Goal: Task Accomplishment & Management: Use online tool/utility

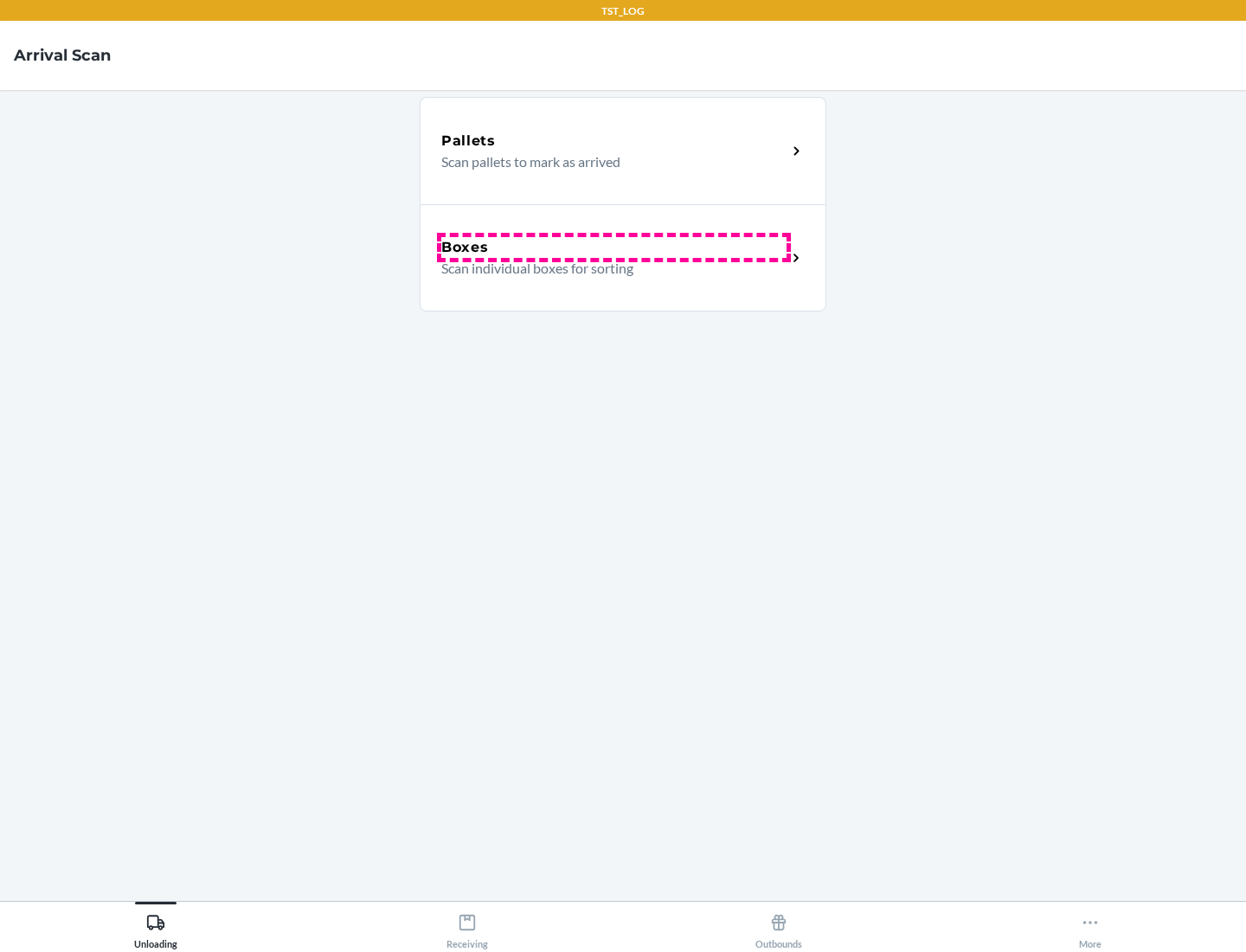
click at [614, 248] on div "Boxes" at bounding box center [614, 248] width 345 height 21
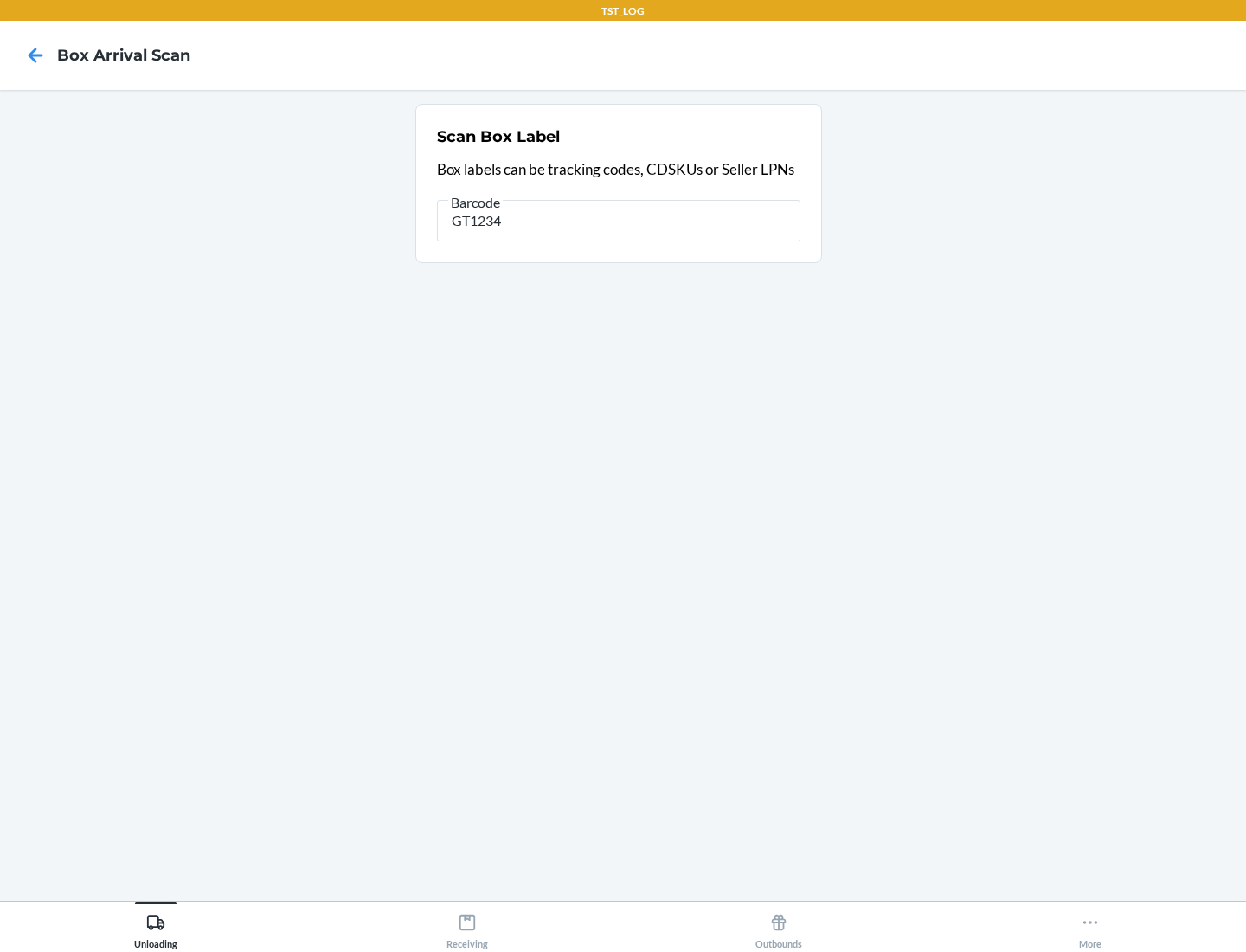
type input "GT1234"
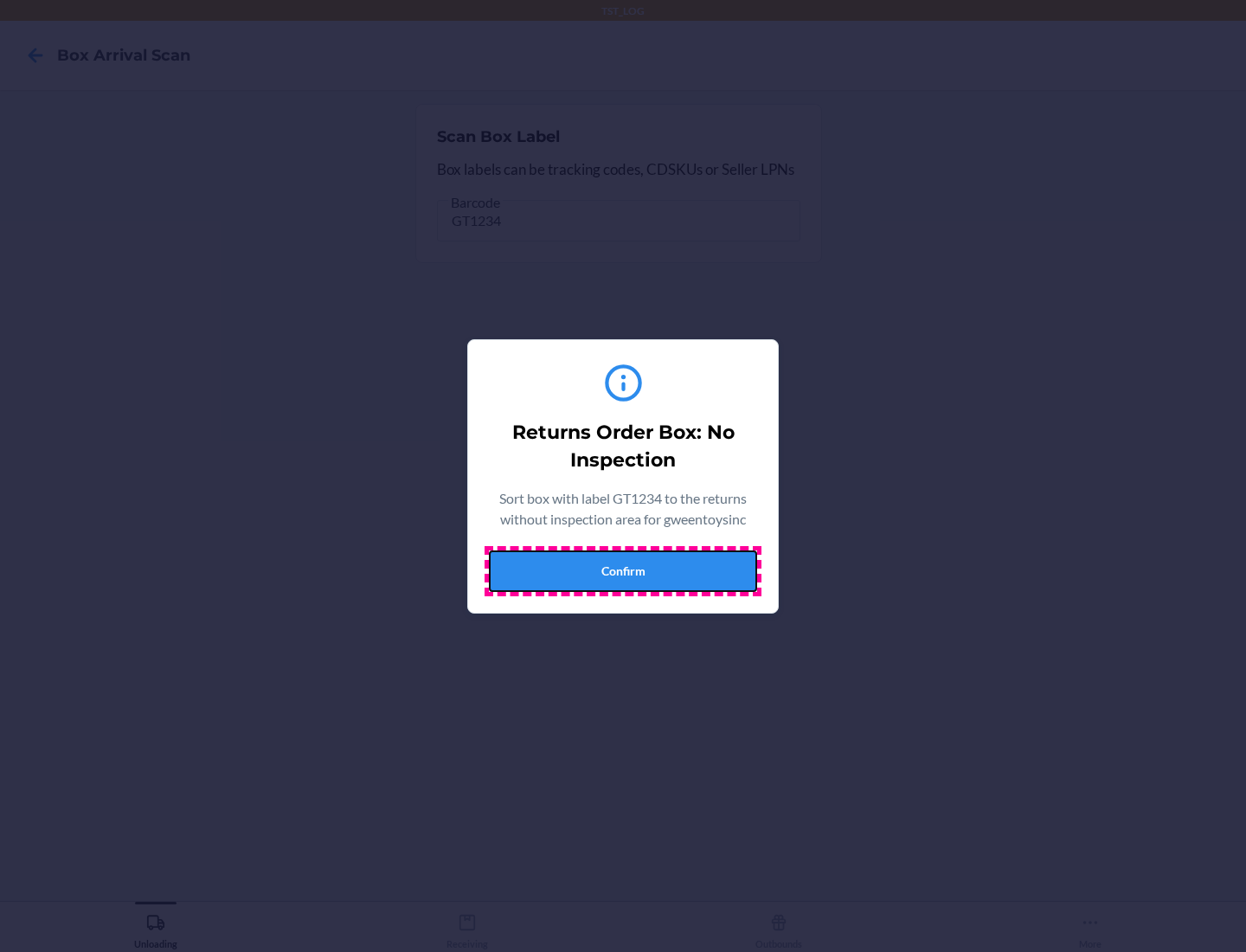
click at [623, 570] on button "Confirm" at bounding box center [623, 571] width 269 height 42
